Goal: Task Accomplishment & Management: Manage account settings

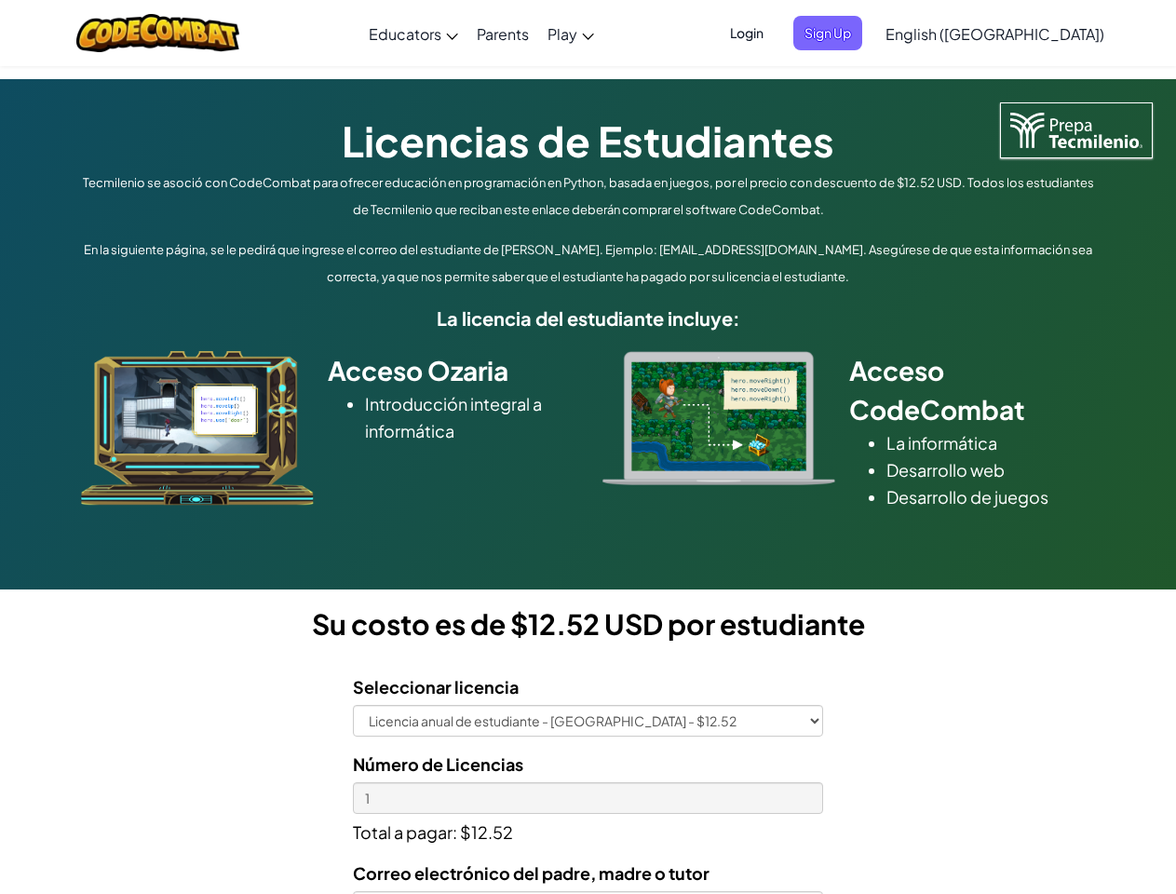
click at [588, 447] on div at bounding box center [718, 418] width 261 height 134
click at [775, 33] on span "Login" at bounding box center [747, 33] width 56 height 34
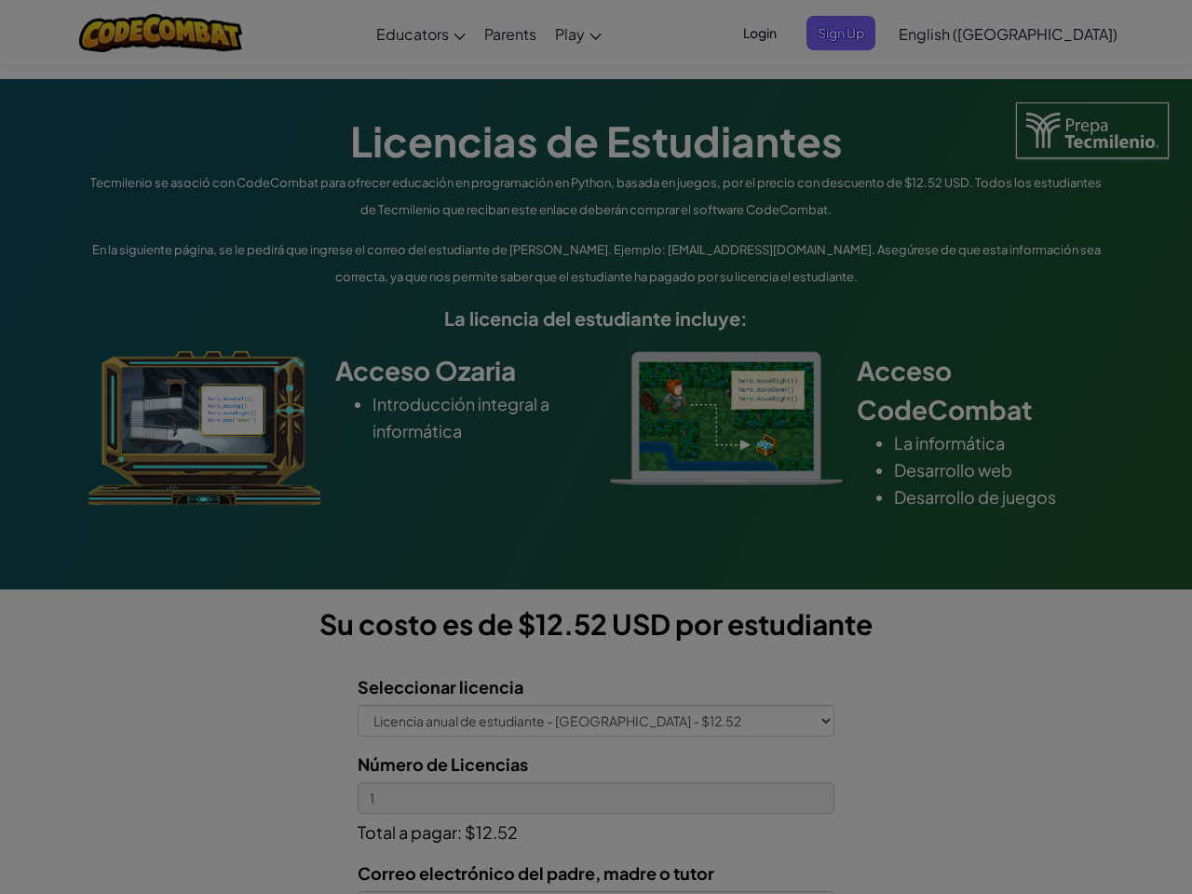
click at [858, 33] on div at bounding box center [596, 447] width 1192 height 894
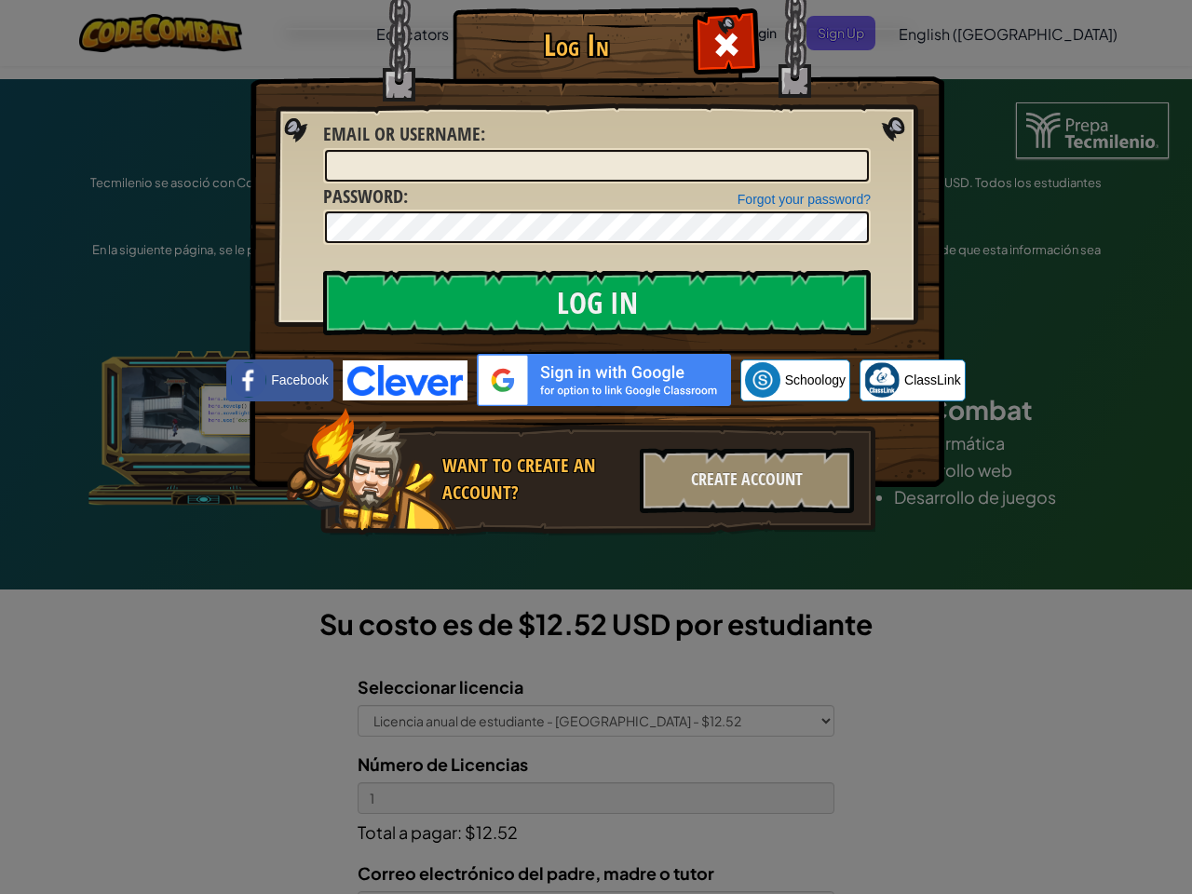
click at [941, 33] on div "Log In Unknown Error Email or Username : Forgot your password? Password : Log I…" at bounding box center [596, 447] width 1192 height 894
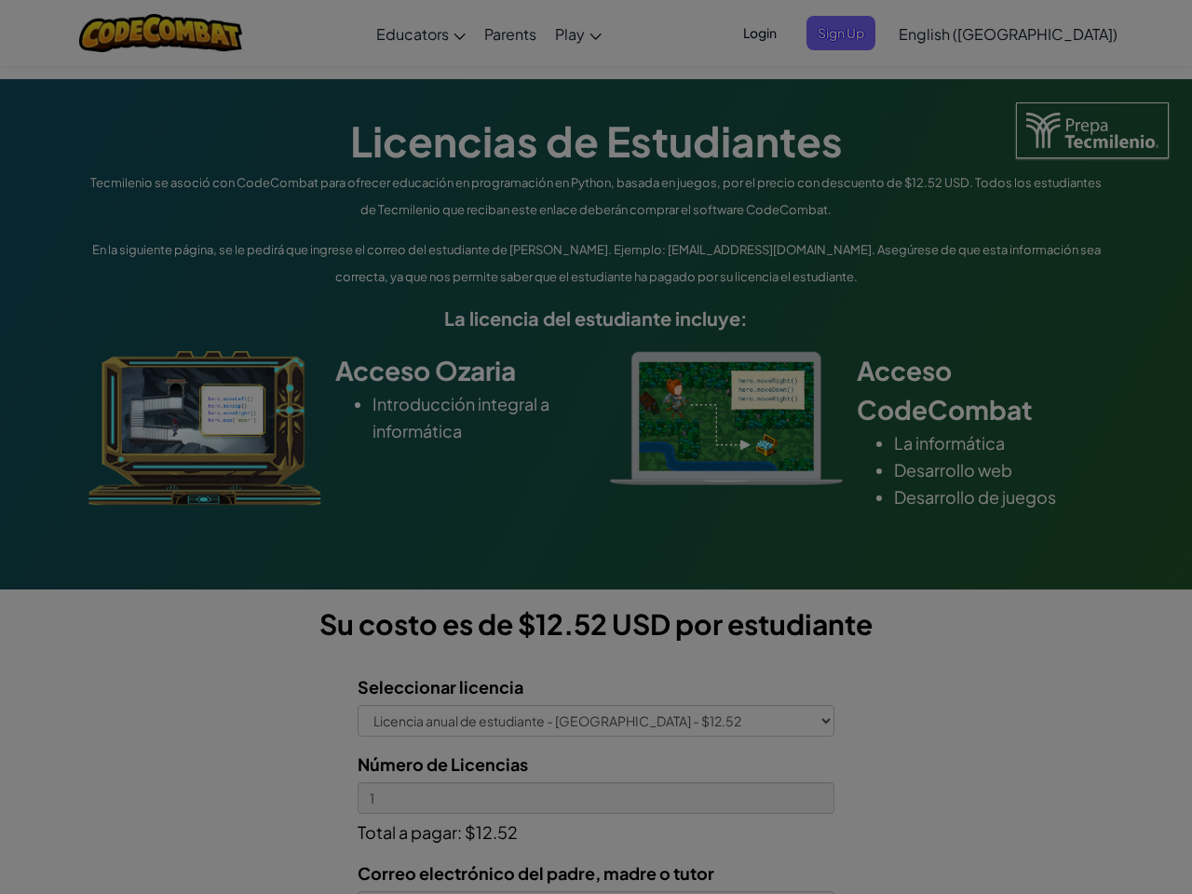
click at [941, 33] on div "Log In Unknown Error Email or Username : Forgot your password? Password : Log I…" at bounding box center [596, 447] width 1192 height 894
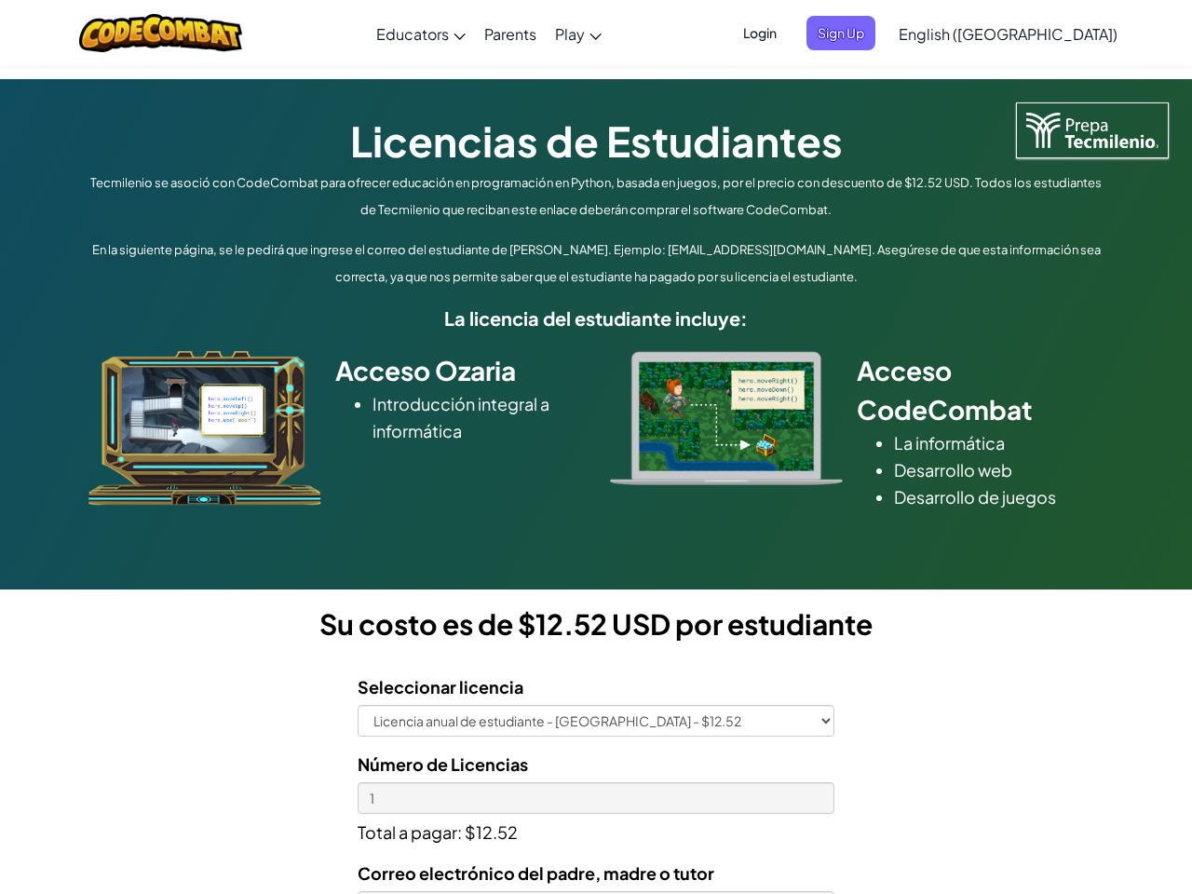
click at [1041, 34] on div at bounding box center [596, 447] width 1192 height 894
